Goal: Navigation & Orientation: Find specific page/section

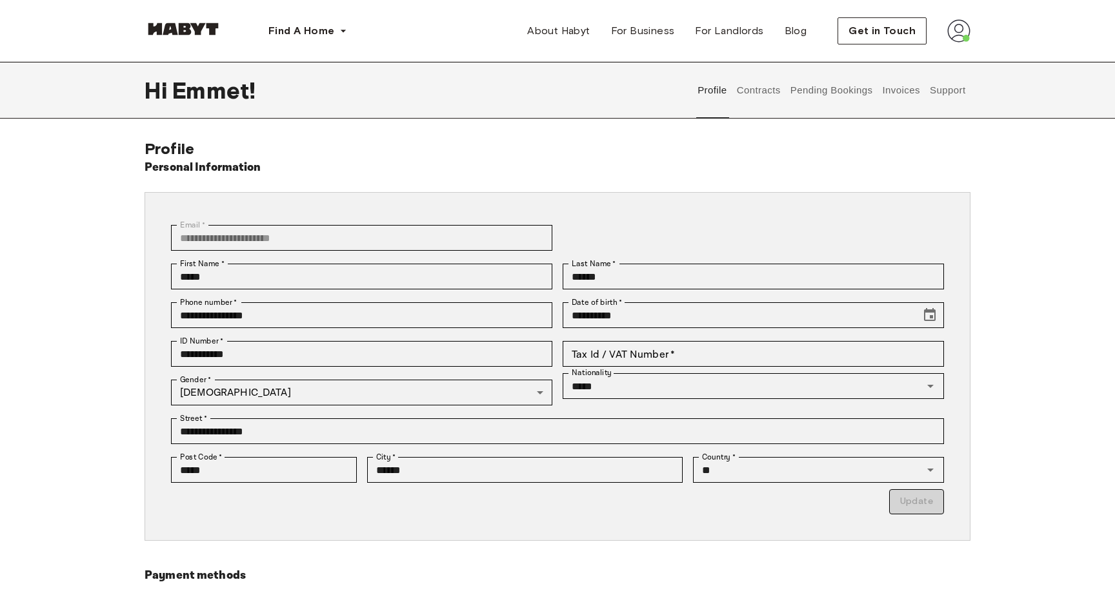
click at [756, 91] on button "Contracts" at bounding box center [758, 90] width 47 height 57
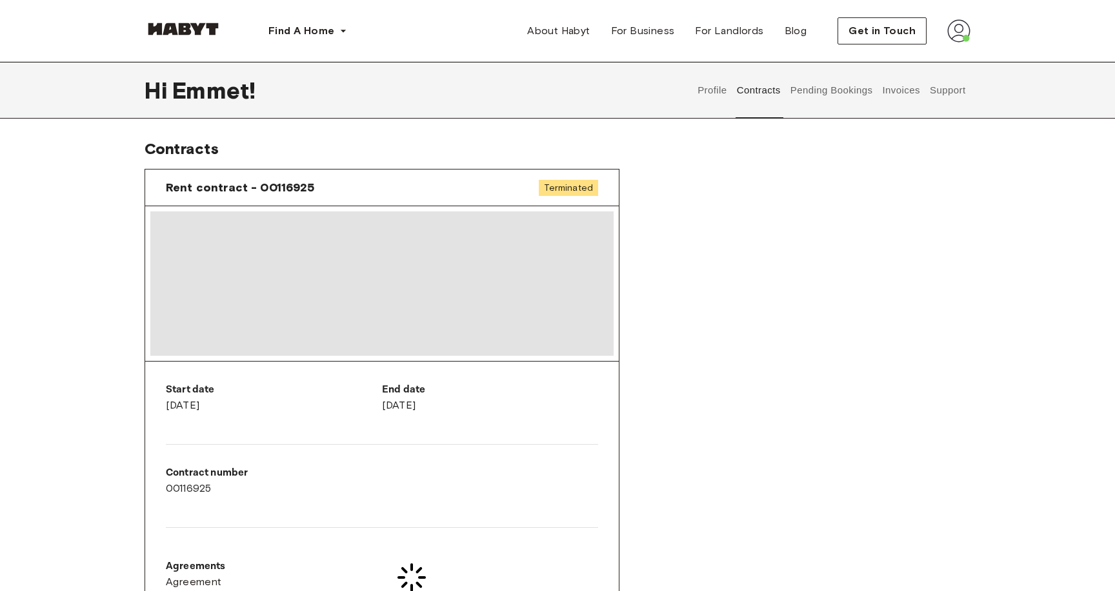
click at [808, 86] on button "Pending Bookings" at bounding box center [831, 90] width 86 height 57
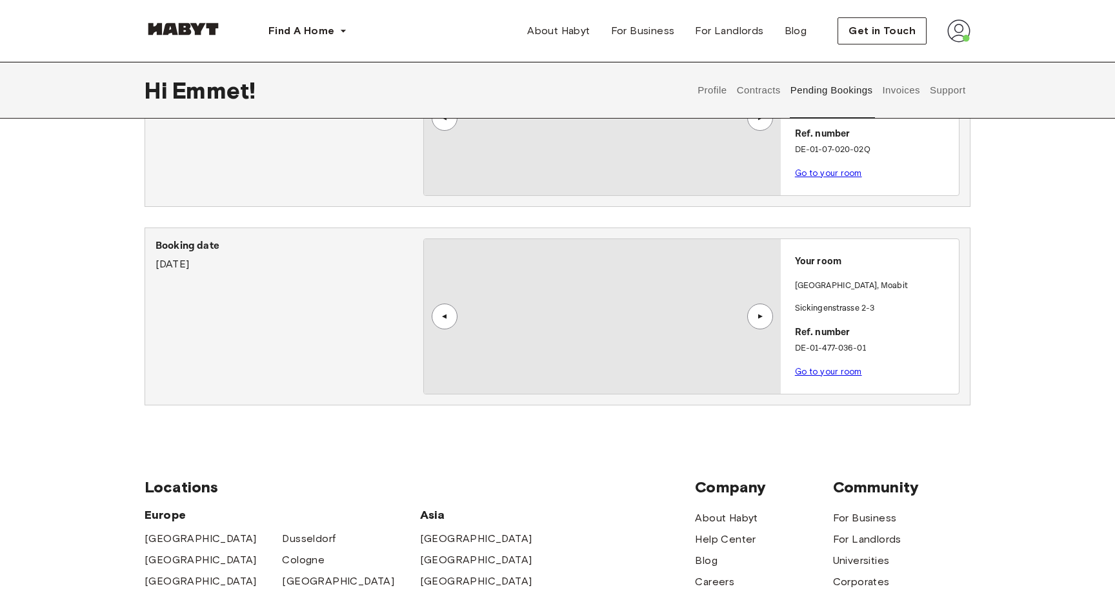
scroll to position [248, 0]
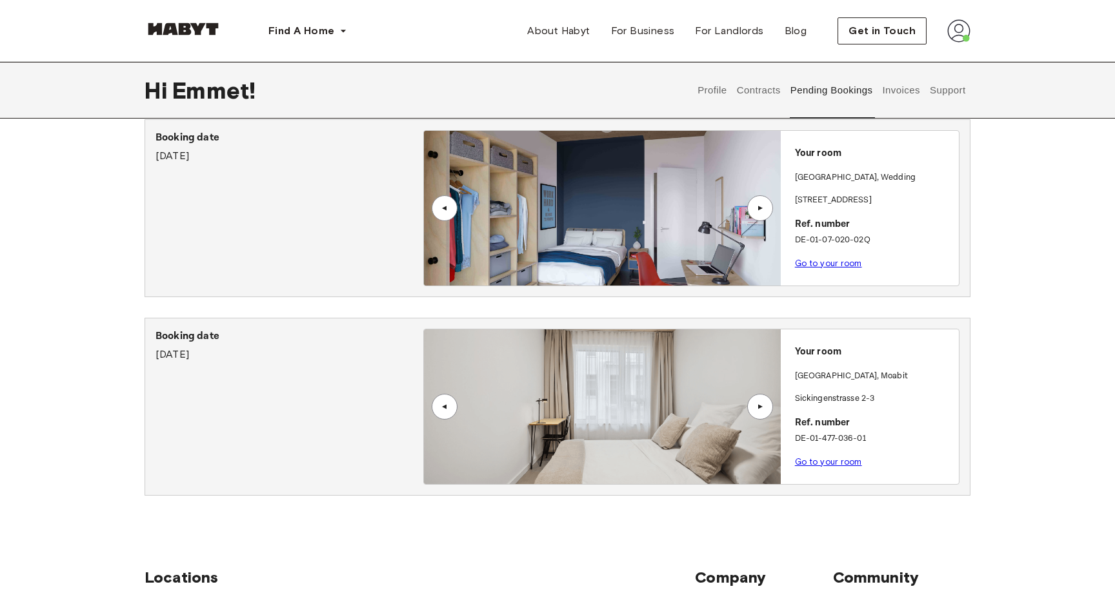
click at [889, 78] on button "Invoices" at bounding box center [900, 90] width 41 height 57
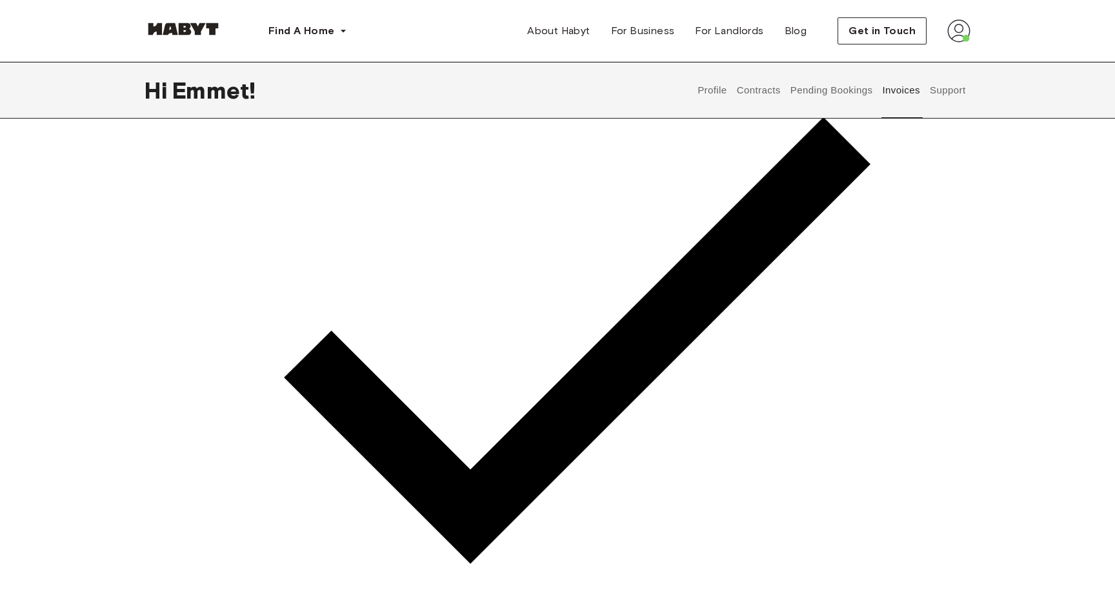
click at [949, 95] on button "Support" at bounding box center [947, 90] width 39 height 57
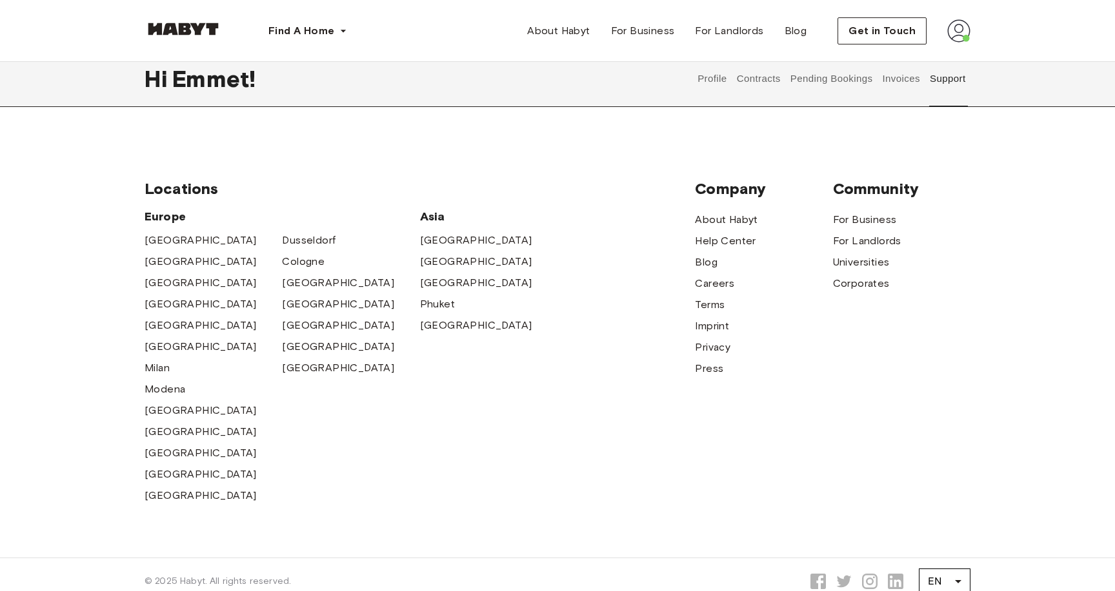
click at [841, 82] on button "Pending Bookings" at bounding box center [831, 78] width 86 height 57
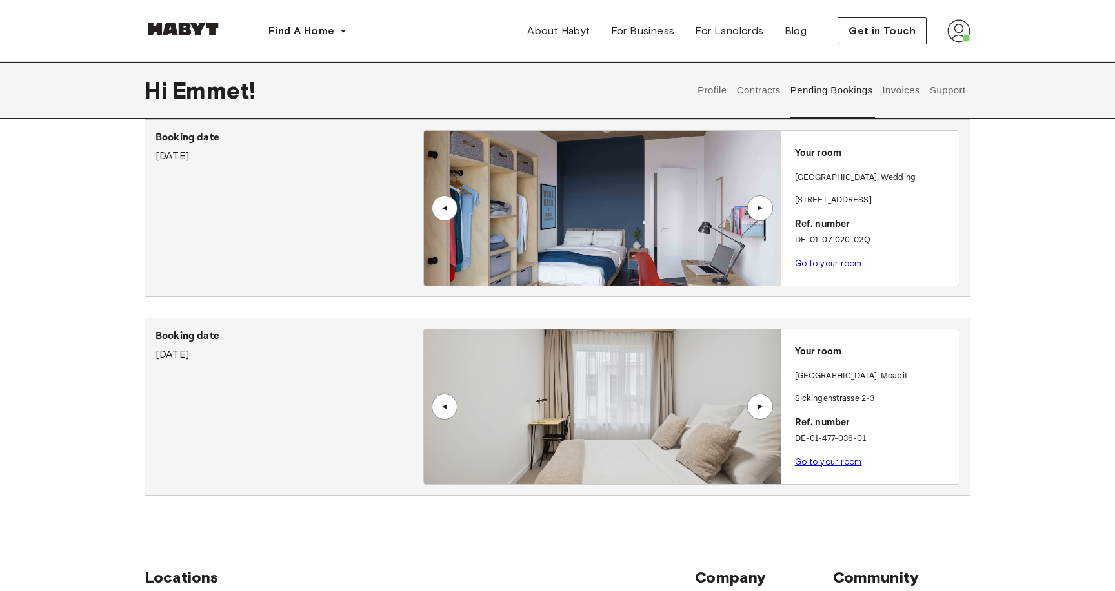
click at [753, 86] on button "Contracts" at bounding box center [758, 90] width 47 height 57
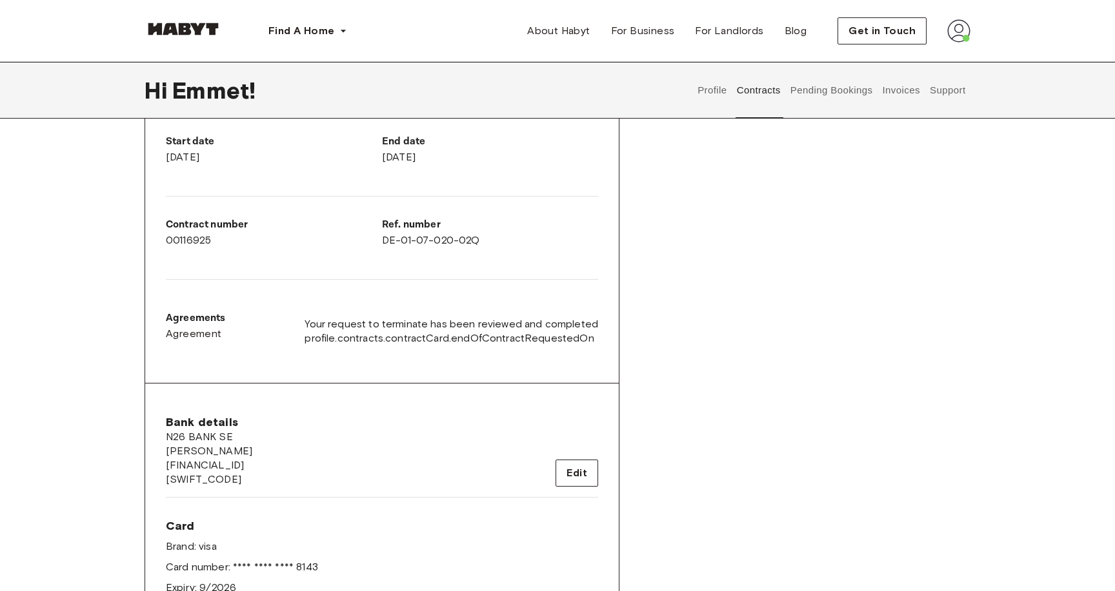
click at [704, 96] on button "Profile" at bounding box center [712, 90] width 33 height 57
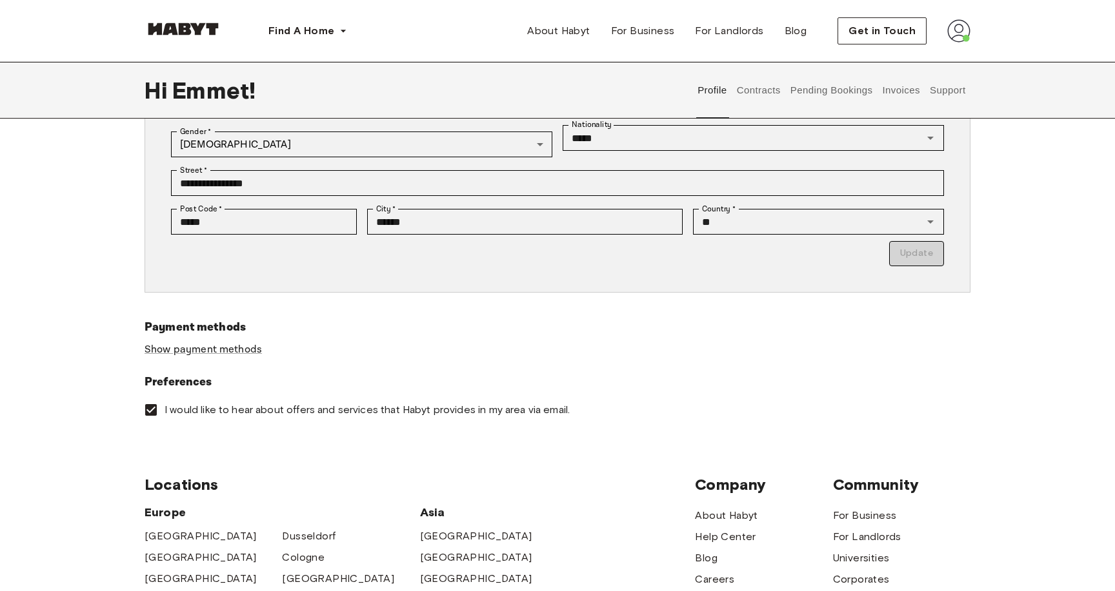
click at [808, 92] on button "Pending Bookings" at bounding box center [831, 90] width 86 height 57
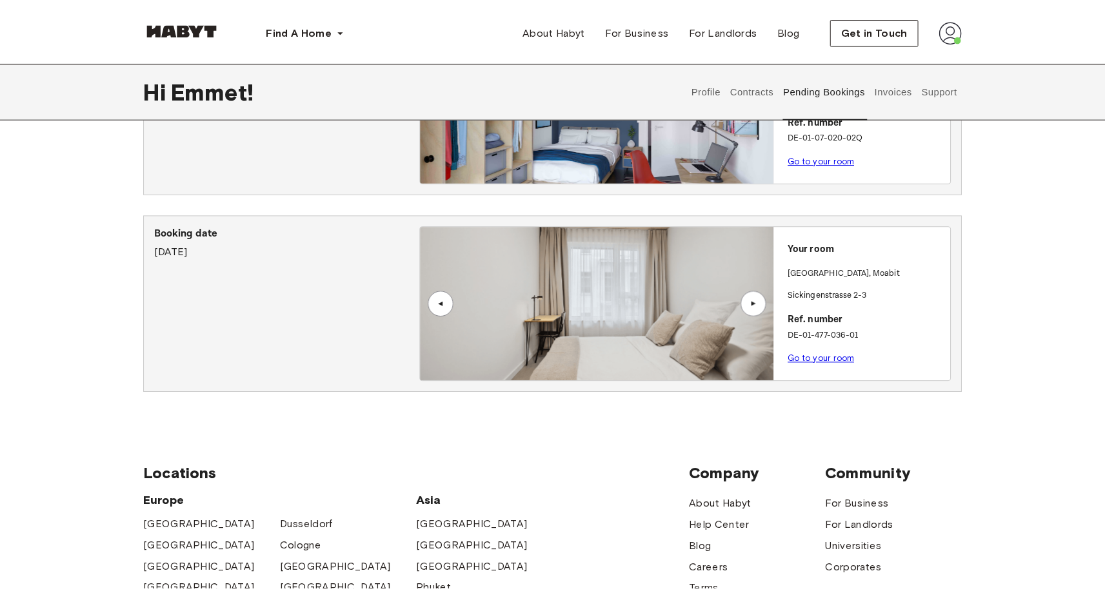
scroll to position [362, 0]
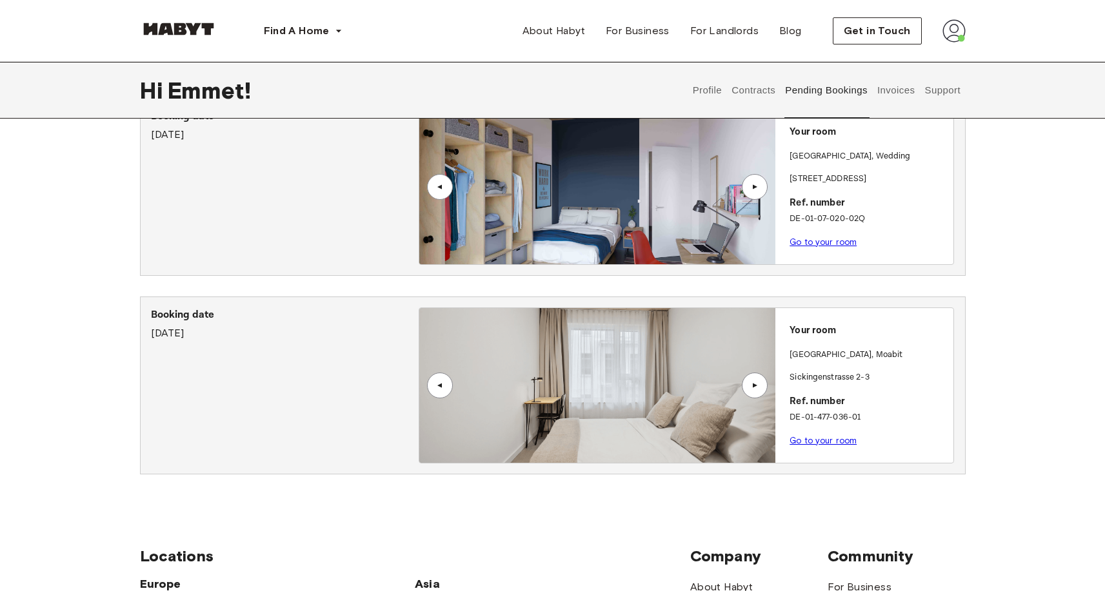
scroll to position [270, 0]
